Goal: Transaction & Acquisition: Purchase product/service

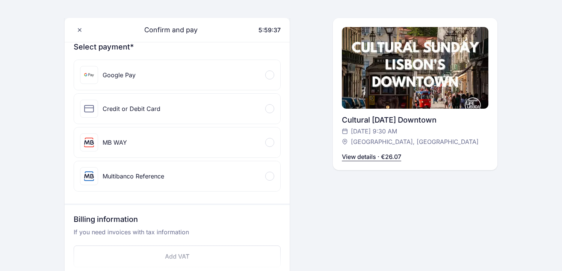
scroll to position [89, 0]
click at [220, 104] on div "Credit or Debit Card" at bounding box center [177, 108] width 206 height 30
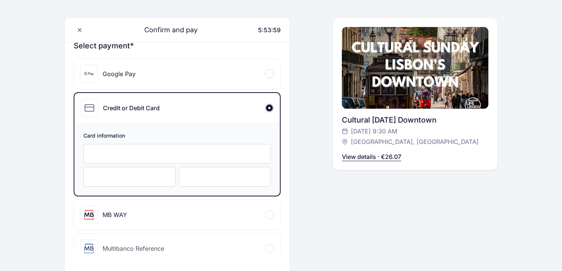
click at [143, 173] on div at bounding box center [129, 177] width 92 height 20
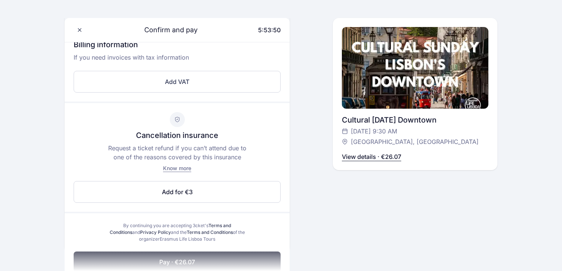
scroll to position [346, 0]
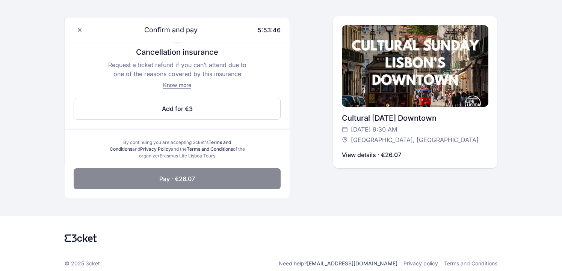
click at [237, 175] on button "Pay · €26.07" at bounding box center [177, 179] width 207 height 21
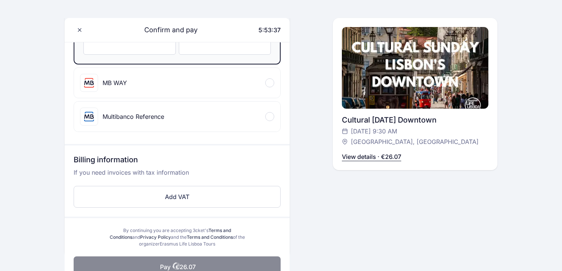
scroll to position [222, 0]
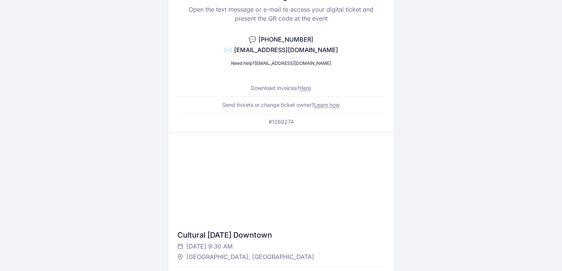
scroll to position [91, 0]
